Goal: Task Accomplishment & Management: Manage account settings

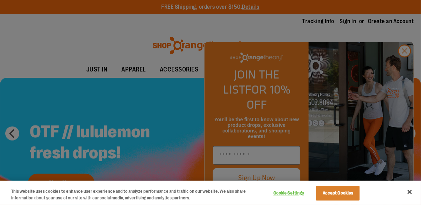
click at [402, 72] on div at bounding box center [210, 102] width 421 height 205
click at [403, 75] on div at bounding box center [210, 102] width 421 height 205
click at [347, 196] on button "Accept Cookies" at bounding box center [338, 193] width 44 height 15
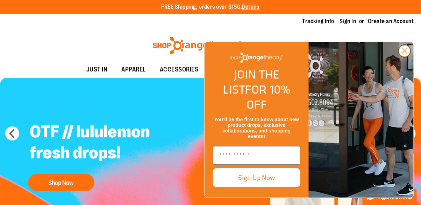
click at [406, 54] on icon "Close dialog" at bounding box center [405, 51] width 5 height 5
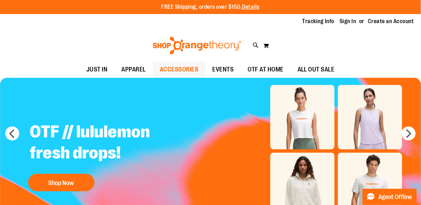
click at [191, 68] on span "ACCESSORIES" at bounding box center [179, 70] width 39 height 16
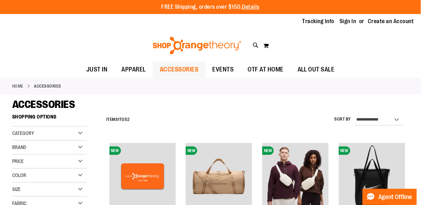
click at [190, 69] on span "ACCESSORIES" at bounding box center [179, 70] width 39 height 16
click at [185, 71] on span "ACCESSORIES" at bounding box center [179, 70] width 39 height 16
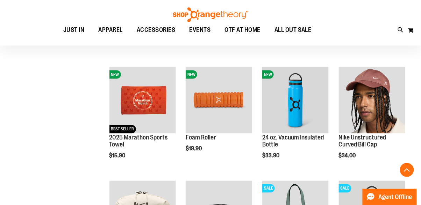
scroll to position [190, 0]
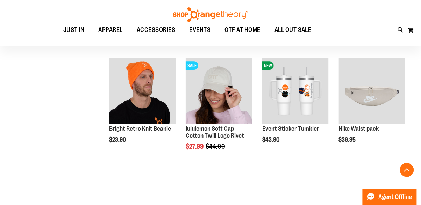
scroll to position [448, 0]
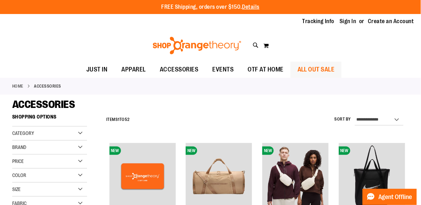
click at [328, 71] on span "ALL OUT SALE" at bounding box center [316, 70] width 37 height 16
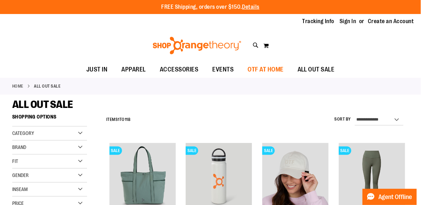
click at [278, 70] on span "OTF AT HOME" at bounding box center [266, 70] width 36 height 16
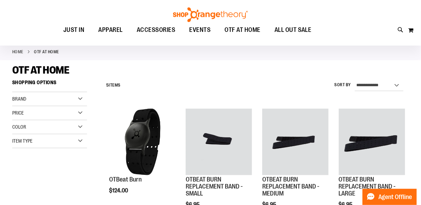
scroll to position [31, 0]
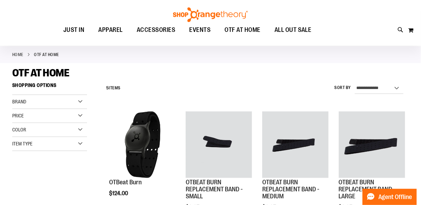
click at [85, 146] on div "Item Type" at bounding box center [49, 144] width 75 height 14
click at [16, 169] on link "OTBeat 3 items" at bounding box center [46, 168] width 72 height 7
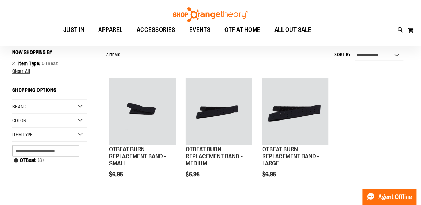
scroll to position [65, 0]
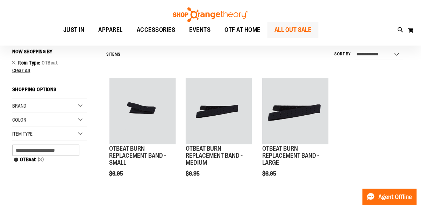
click at [300, 30] on span "ALL OUT SALE" at bounding box center [293, 30] width 37 height 16
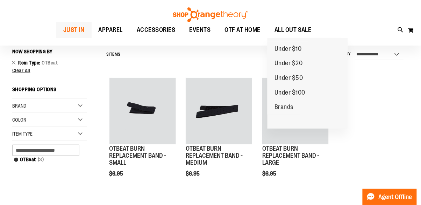
click at [74, 32] on span "JUST IN" at bounding box center [73, 30] width 21 height 16
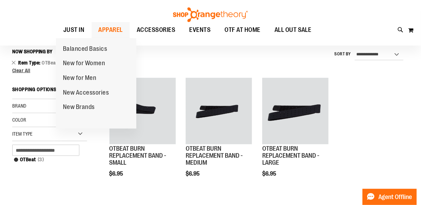
click at [113, 31] on span "APPAREL" at bounding box center [111, 30] width 24 height 16
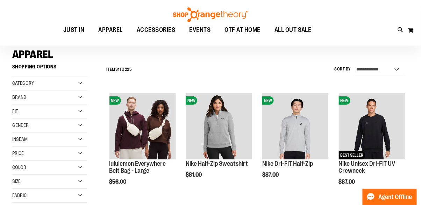
scroll to position [44, 0]
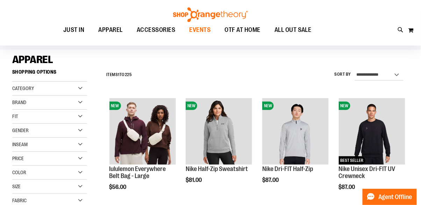
click at [205, 35] on span "EVENTS" at bounding box center [200, 30] width 21 height 16
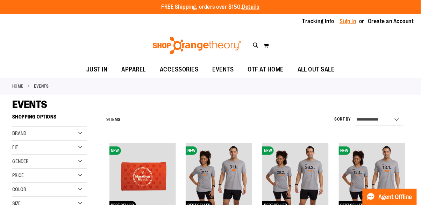
click at [345, 20] on link "Sign In" at bounding box center [348, 21] width 17 height 8
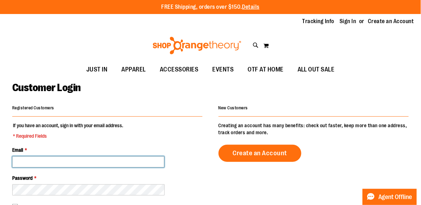
click at [146, 159] on input "Email *" at bounding box center [88, 161] width 152 height 11
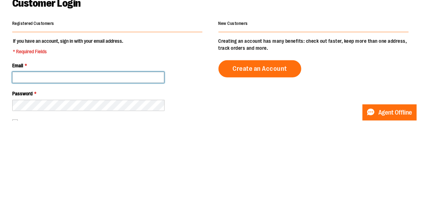
scroll to position [17, 0]
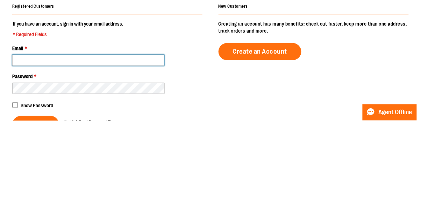
type input "**********"
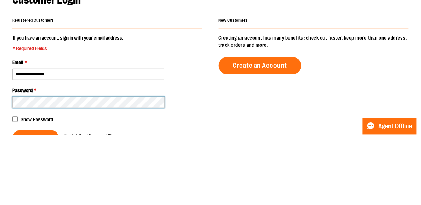
scroll to position [44, 0]
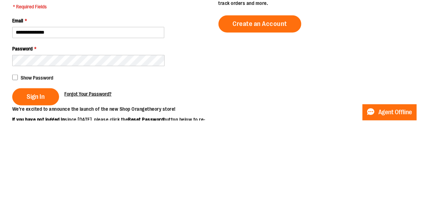
click at [95, 181] on link "Forgot Your Password?" at bounding box center [87, 178] width 47 height 7
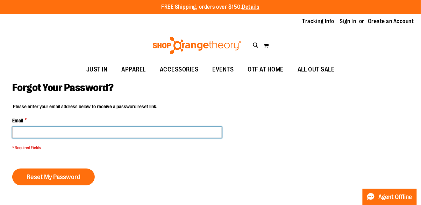
click at [121, 130] on input "Email *" at bounding box center [117, 132] width 210 height 11
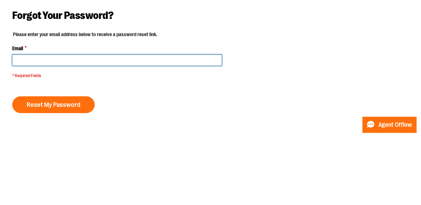
type input "**********"
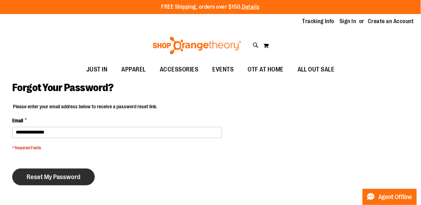
click at [64, 176] on span "Reset My Password" at bounding box center [54, 177] width 54 height 8
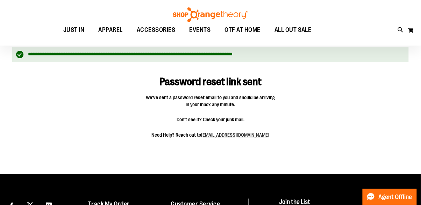
scroll to position [51, 0]
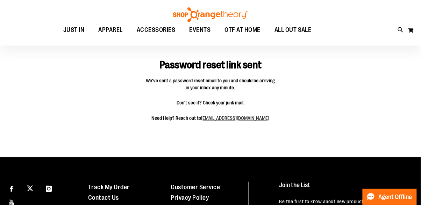
click at [211, 11] on img at bounding box center [210, 14] width 77 height 15
